Goal: Transaction & Acquisition: Purchase product/service

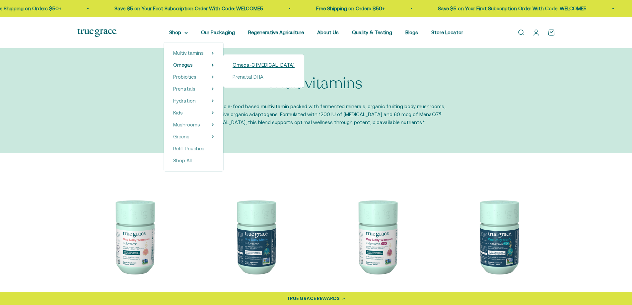
click at [241, 65] on span "Omega-3 [MEDICAL_DATA]" at bounding box center [263, 65] width 62 height 6
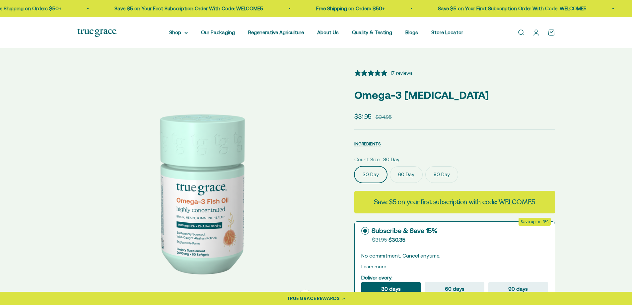
select select "3"
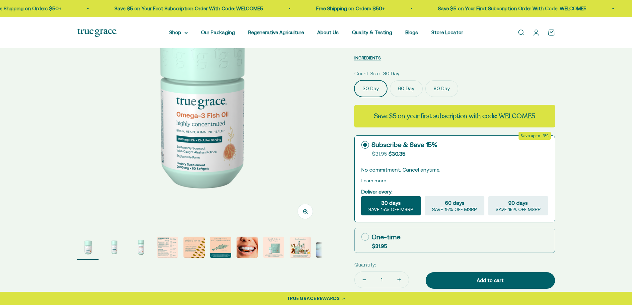
scroll to position [99, 0]
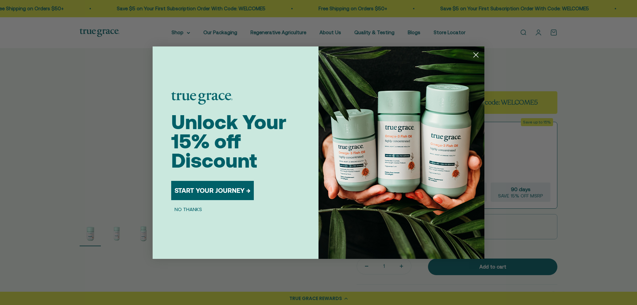
click at [474, 53] on circle "Close dialog" at bounding box center [475, 54] width 11 height 11
